Goal: Task Accomplishment & Management: Use online tool/utility

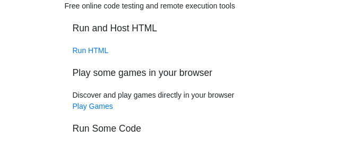
scroll to position [106, 0]
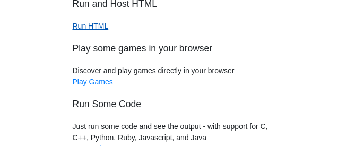
click at [95, 30] on link "Run HTML" at bounding box center [91, 26] width 36 height 8
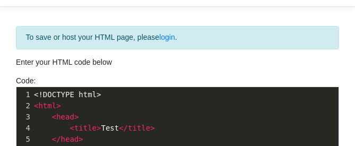
scroll to position [106, 0]
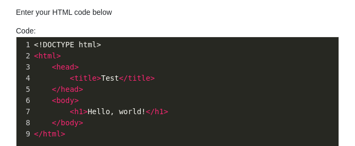
click at [138, 50] on pre "< html >" at bounding box center [189, 55] width 315 height 11
click at [34, 42] on span "<!DOCTYPE html>" at bounding box center [67, 44] width 67 height 8
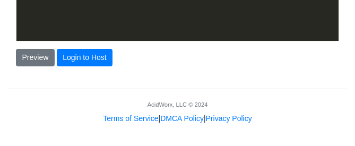
type textarea "<!DOCTYPE html> <html> <head> <title>Test</title> </head> <body> <h1>Hello, wor…"
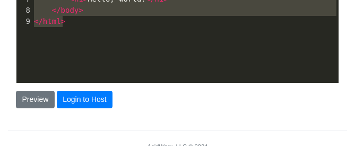
scroll to position [261, 0]
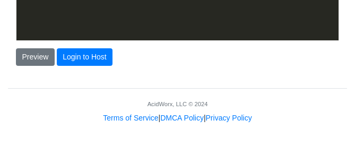
drag, startPoint x: 34, startPoint y: 42, endPoint x: 192, endPoint y: 29, distance: 158.1
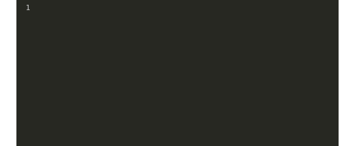
type textarea "​"
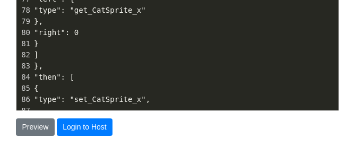
scroll to position [209, 0]
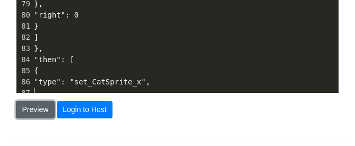
click at [37, 103] on button "Preview" at bounding box center [35, 110] width 39 height 18
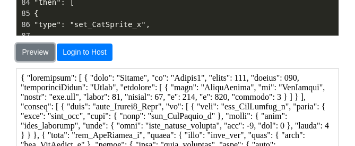
scroll to position [218, 0]
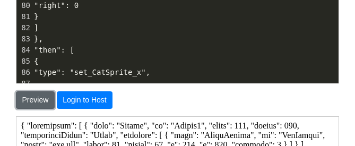
click at [30, 100] on button "Preview" at bounding box center [35, 100] width 39 height 18
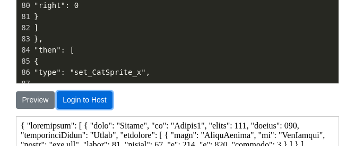
click at [77, 107] on button "Login to Host" at bounding box center [85, 100] width 56 height 18
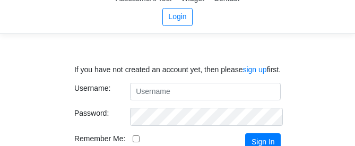
scroll to position [53, 0]
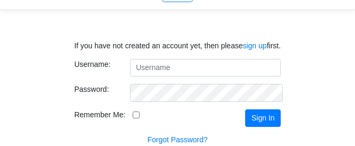
click at [174, 65] on input "Username:" at bounding box center [205, 68] width 151 height 18
click at [167, 68] on input "Username:" at bounding box center [205, 68] width 151 height 18
drag, startPoint x: 167, startPoint y: 68, endPoint x: 144, endPoint y: 65, distance: 22.6
click at [143, 65] on input "Username:" at bounding box center [205, 68] width 151 height 18
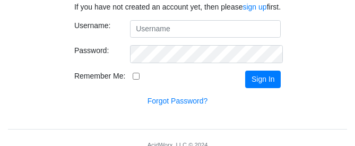
scroll to position [80, 0]
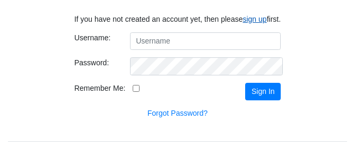
click at [254, 19] on link "sign up" at bounding box center [254, 19] width 24 height 8
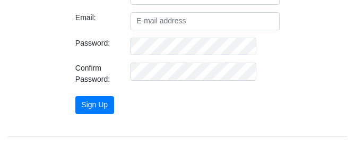
scroll to position [106, 0]
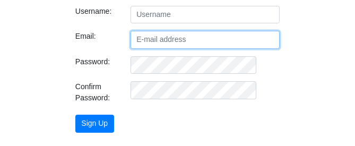
click at [171, 36] on input "Email:" at bounding box center [206, 40] width 150 height 18
type input "jb10042@student.wjccschools.org"
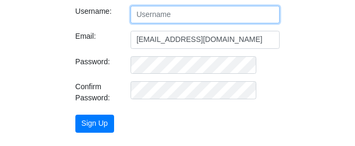
click at [174, 14] on input "text" at bounding box center [206, 15] width 150 height 18
type input "jb10042"
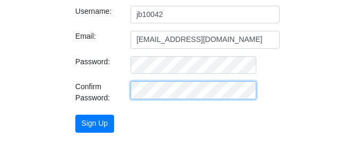
click at [75, 115] on button "Sign Up" at bounding box center [94, 124] width 39 height 18
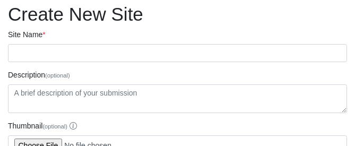
scroll to position [82, 0]
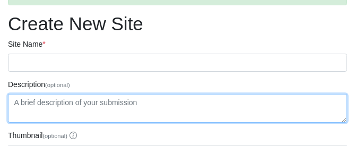
click at [58, 101] on textarea "Description (optional)" at bounding box center [177, 108] width 339 height 29
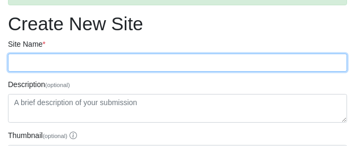
click at [97, 58] on input "Site Name *" at bounding box center [177, 63] width 339 height 18
click at [126, 58] on input "Site Name *" at bounding box center [177, 63] width 339 height 18
type input "cat bouncer"
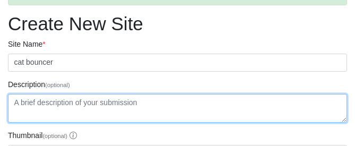
click at [115, 105] on textarea "Description (optional)" at bounding box center [177, 108] width 339 height 29
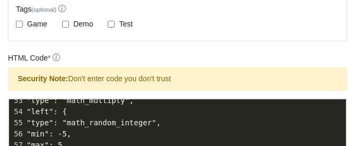
scroll to position [549, 0]
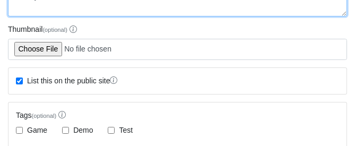
type textarea "bouncy cats"
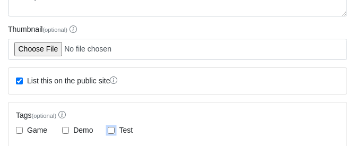
click at [110, 126] on div "Test" at bounding box center [120, 130] width 25 height 11
click at [114, 128] on input "Test" at bounding box center [111, 130] width 7 height 7
checkbox input "true"
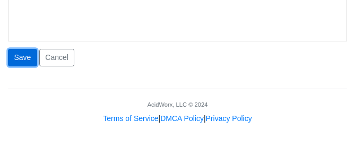
click at [21, 54] on button "Save" at bounding box center [22, 58] width 29 height 18
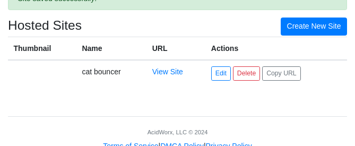
scroll to position [52, 0]
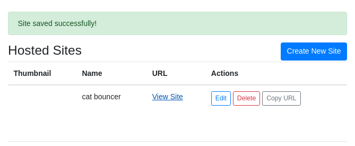
click at [162, 96] on link "View Site" at bounding box center [167, 96] width 31 height 8
